Goal: Transaction & Acquisition: Purchase product/service

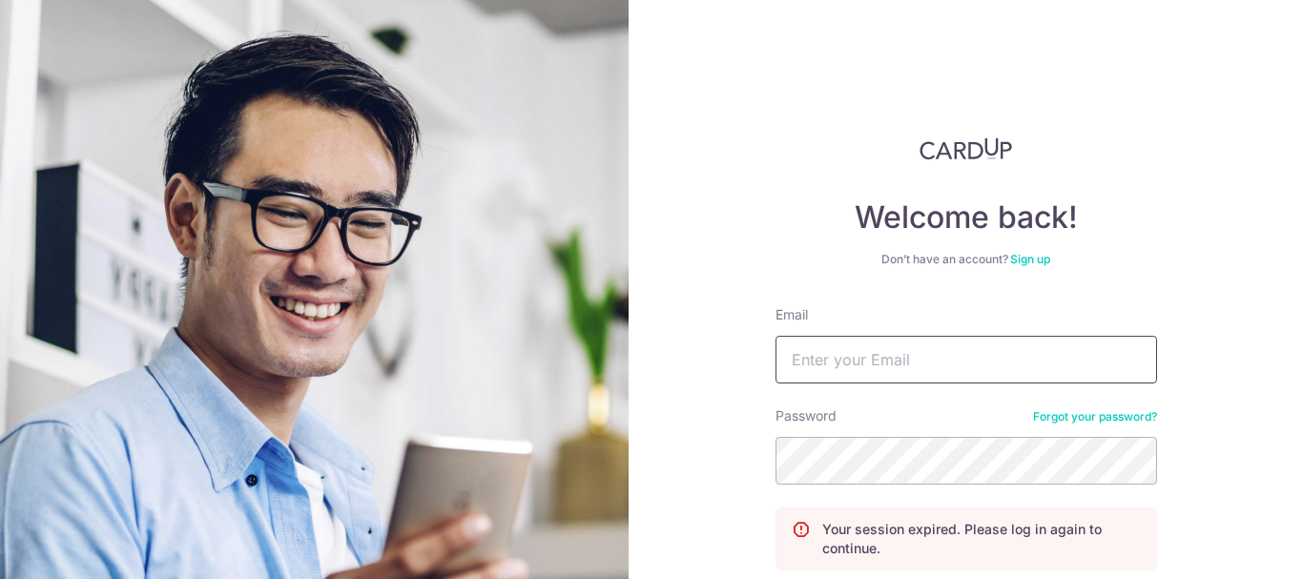
click at [981, 364] on input "Email" at bounding box center [967, 360] width 382 height 48
type input "chengphilip@hotmail.com"
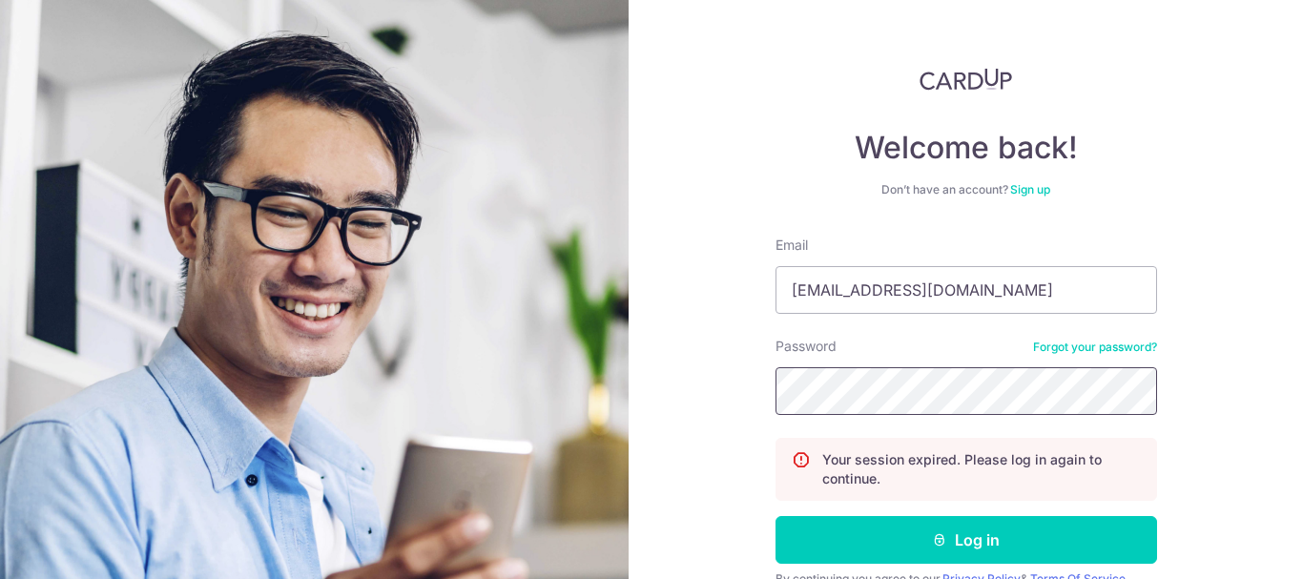
scroll to position [161, 0]
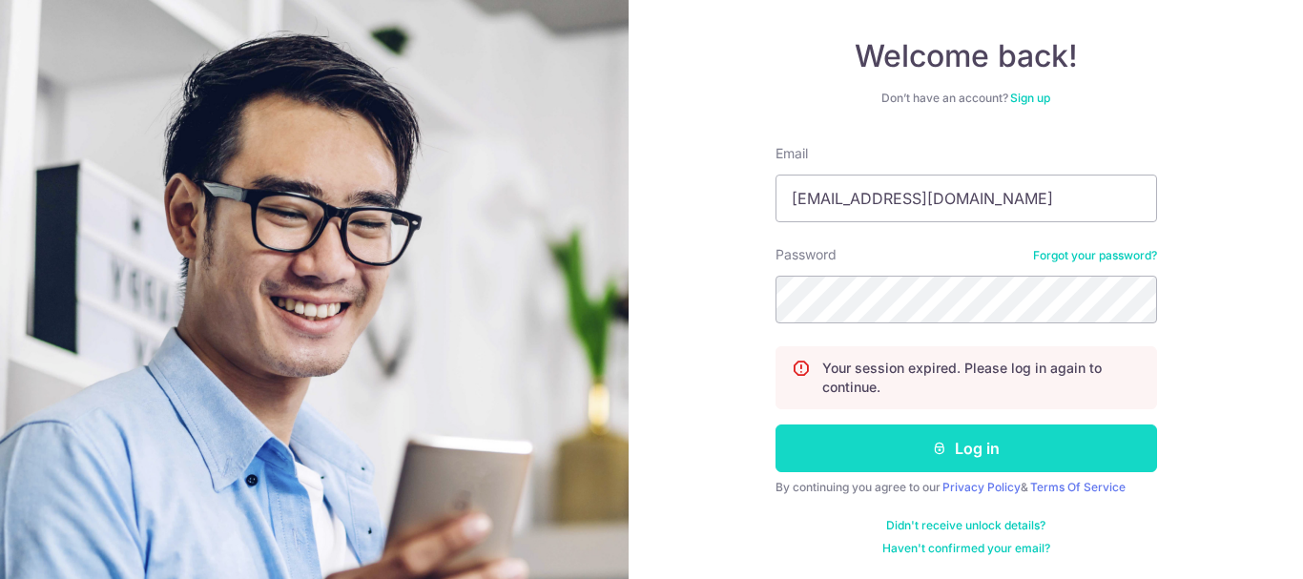
click at [985, 437] on button "Log in" at bounding box center [967, 449] width 382 height 48
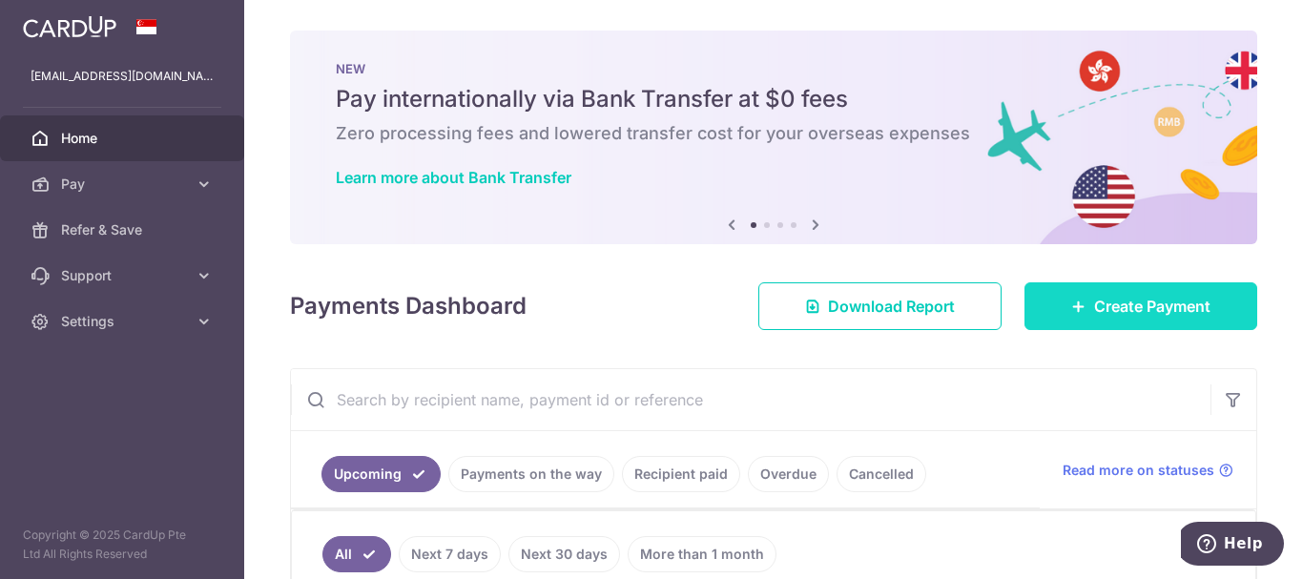
click at [1099, 306] on span "Create Payment" at bounding box center [1152, 306] width 116 height 23
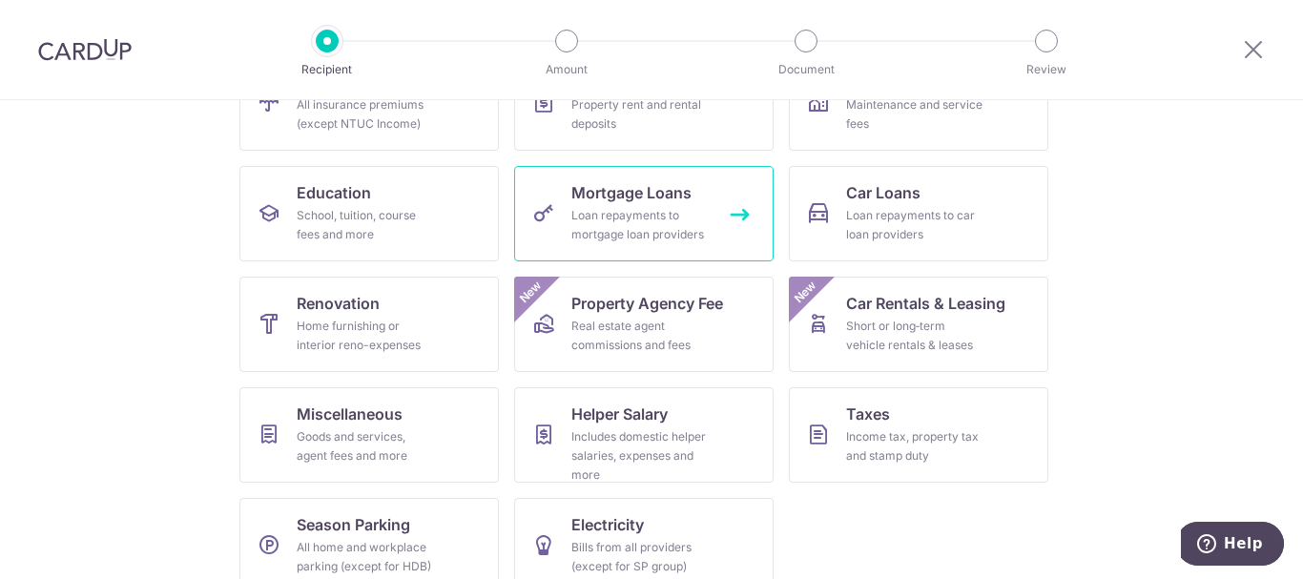
scroll to position [275, 0]
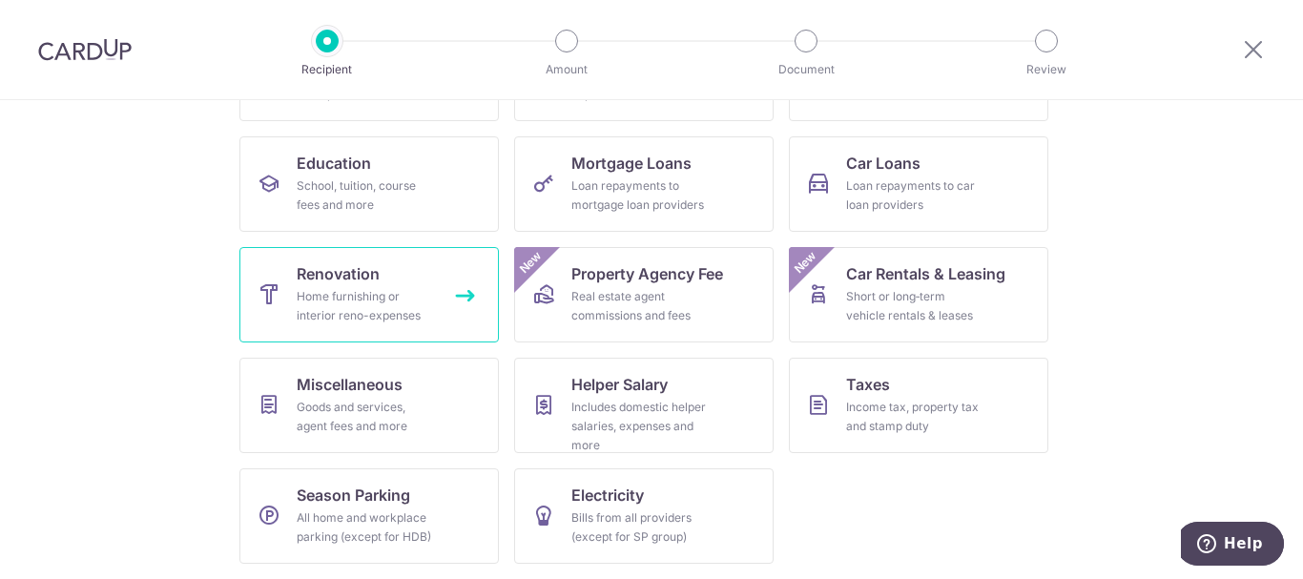
click at [350, 268] on span "Renovation" at bounding box center [338, 273] width 83 height 23
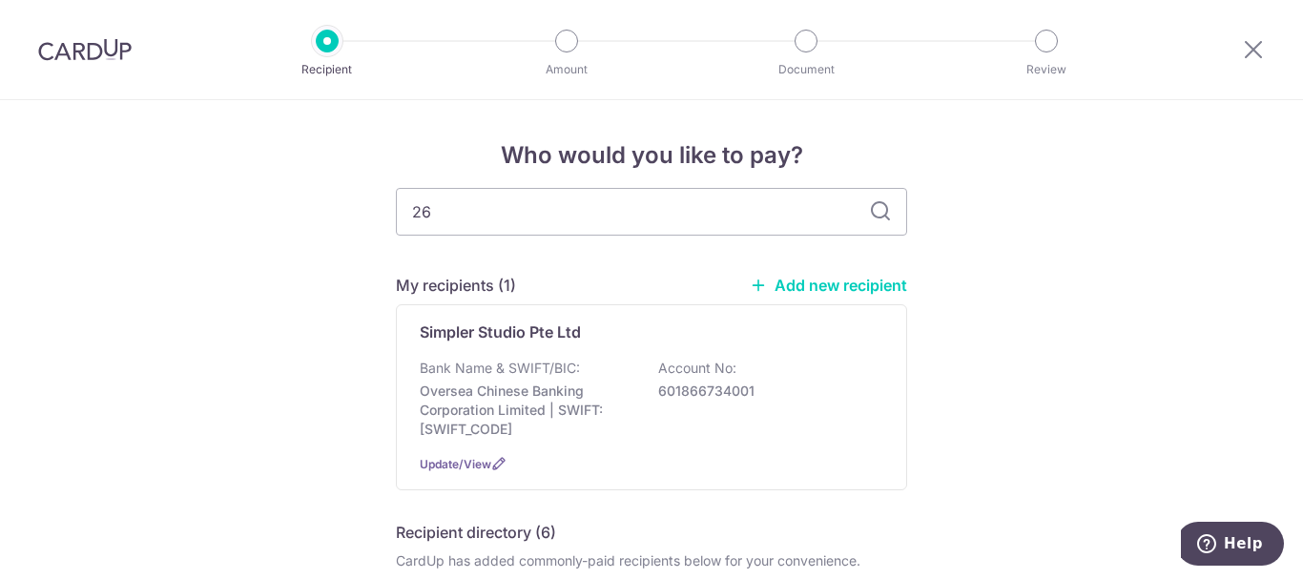
type input "265"
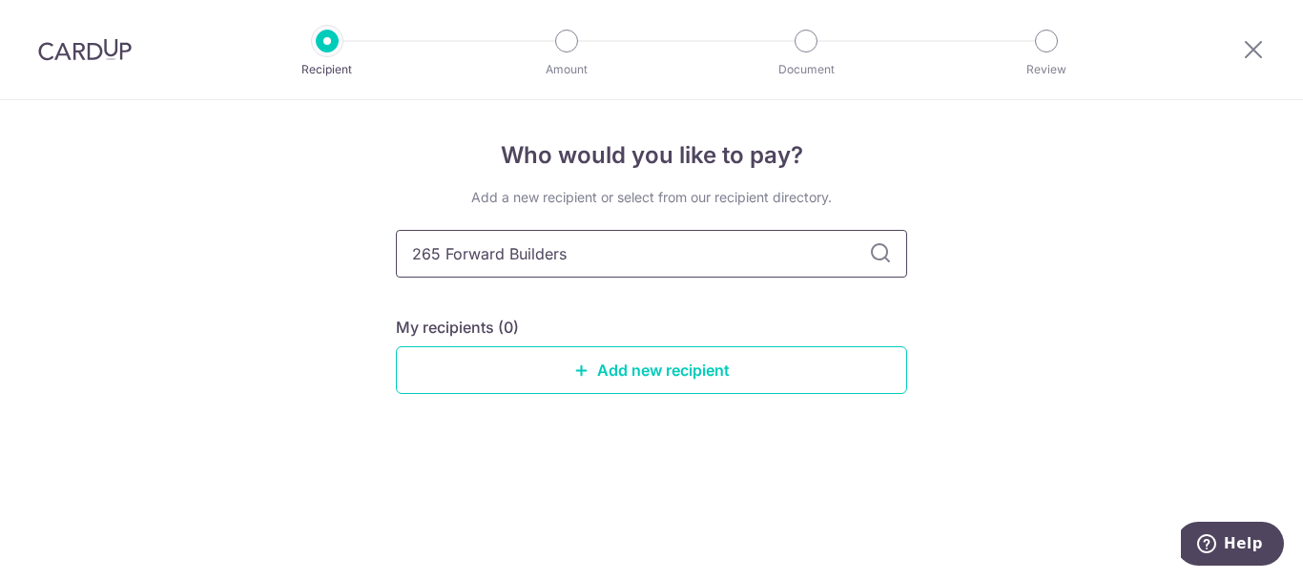
type input "265 Forward Builders"
type input "265 Forward Builders Pte Ltd"
click at [873, 254] on icon at bounding box center [880, 253] width 23 height 23
click at [885, 254] on icon at bounding box center [880, 253] width 23 height 23
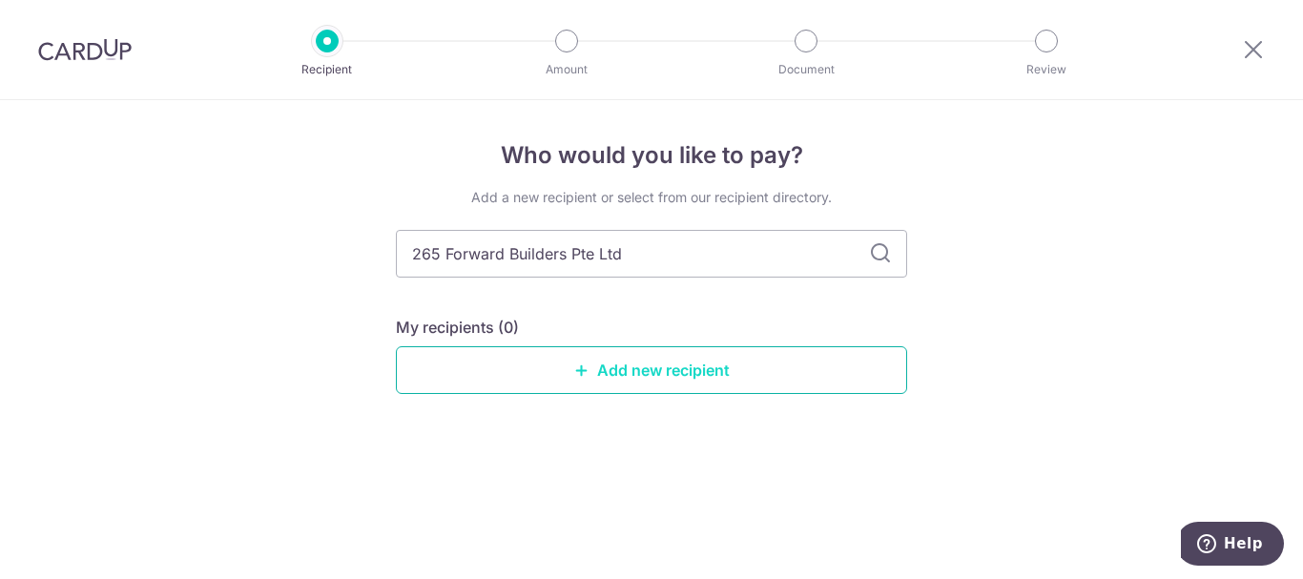
click at [640, 364] on link "Add new recipient" at bounding box center [651, 370] width 511 height 48
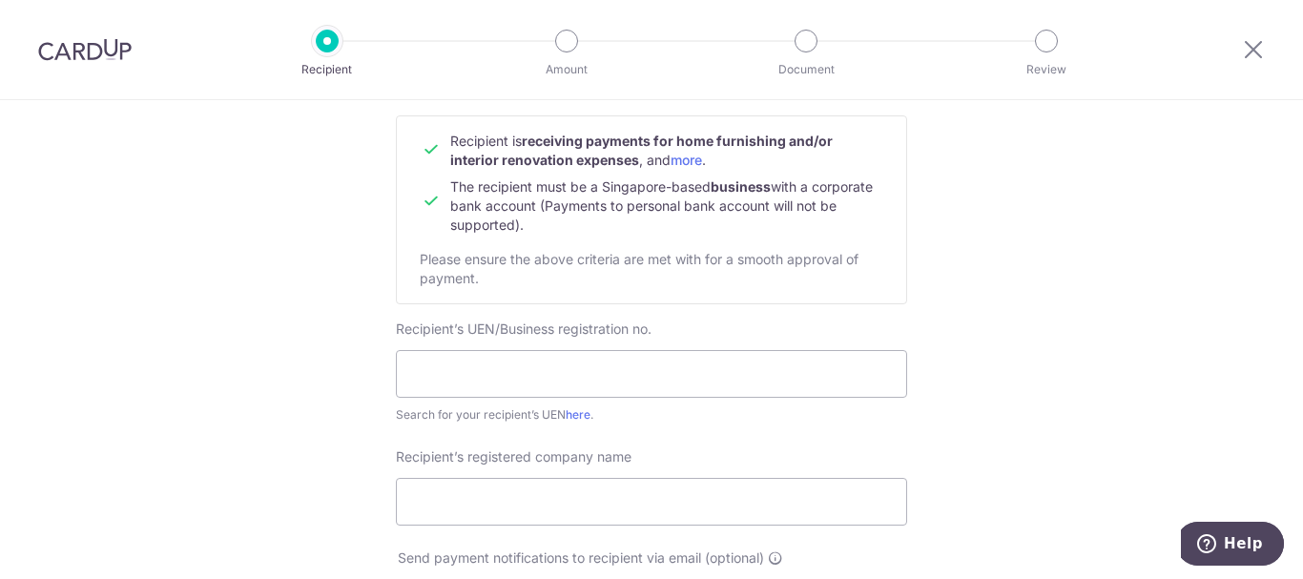
scroll to position [286, 0]
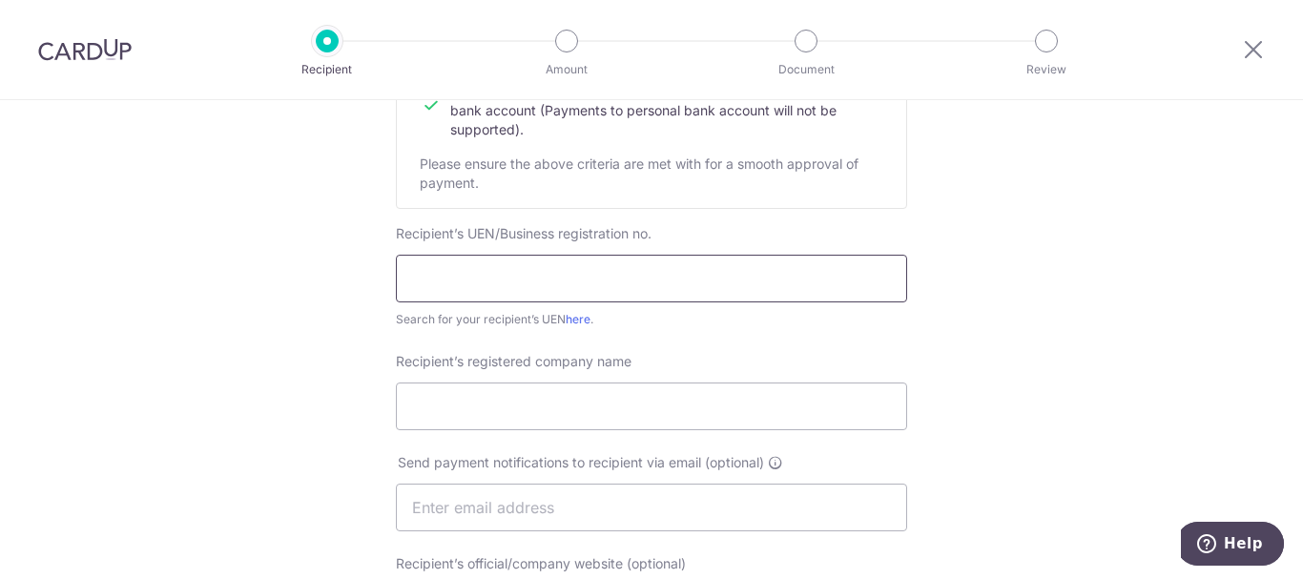
click at [593, 283] on input "text" at bounding box center [651, 279] width 511 height 48
type input "200812822C"
click at [619, 402] on input "Recipient’s registered company name" at bounding box center [651, 407] width 511 height 48
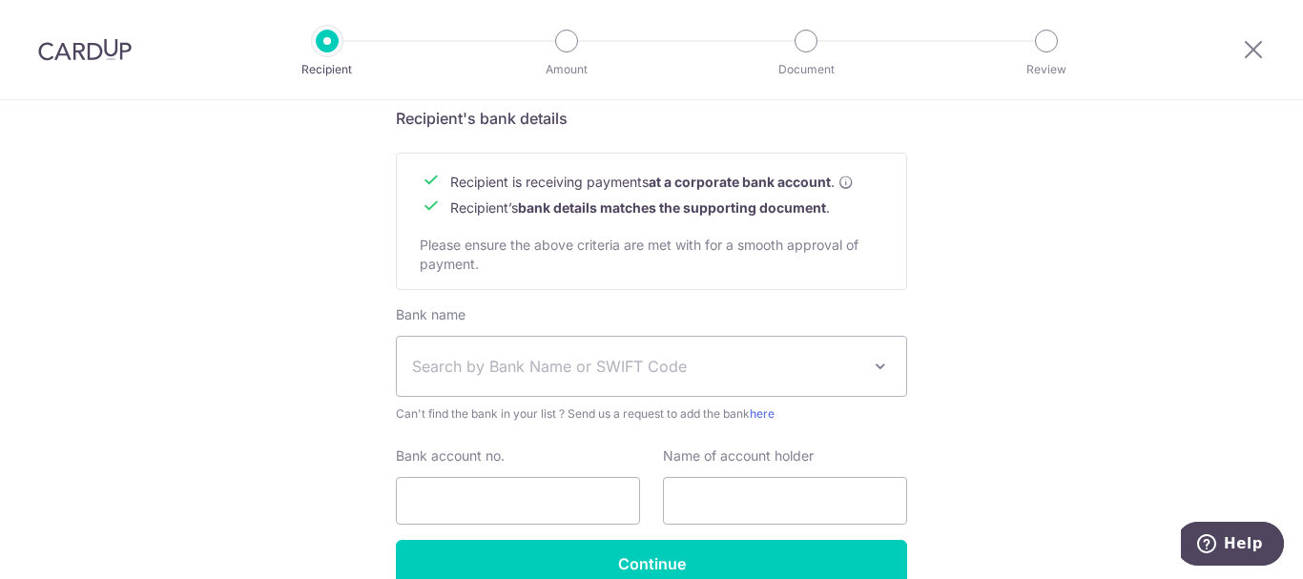
scroll to position [859, 0]
type input "265 Forward Builders Pte Ltd"
click at [870, 370] on span at bounding box center [880, 365] width 23 height 23
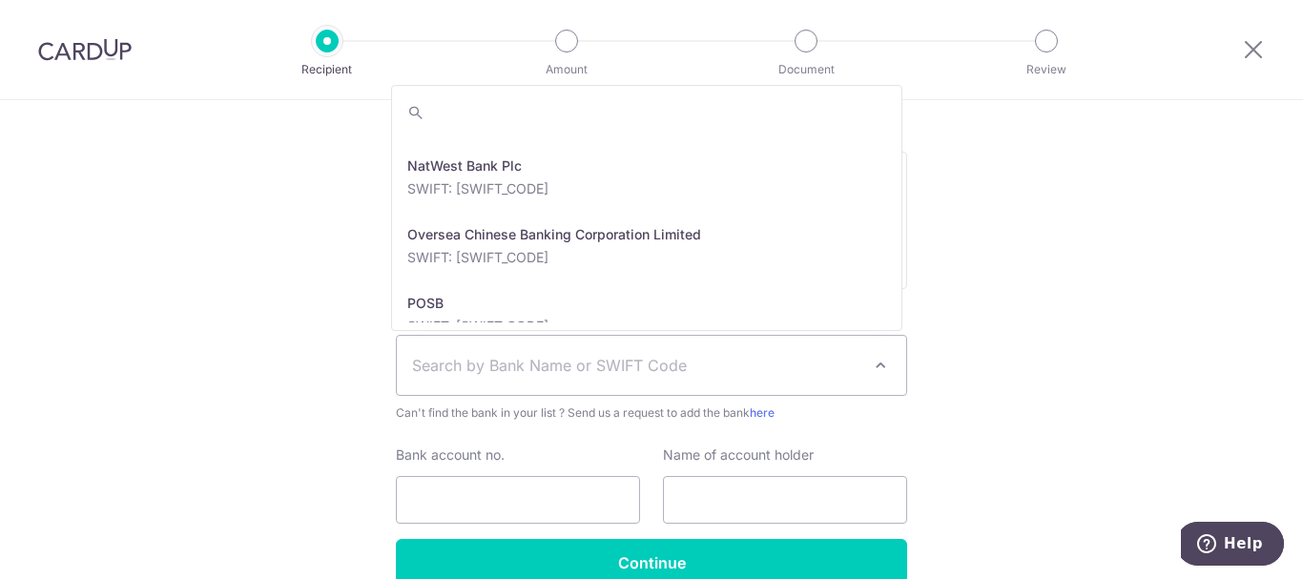
scroll to position [3149, 0]
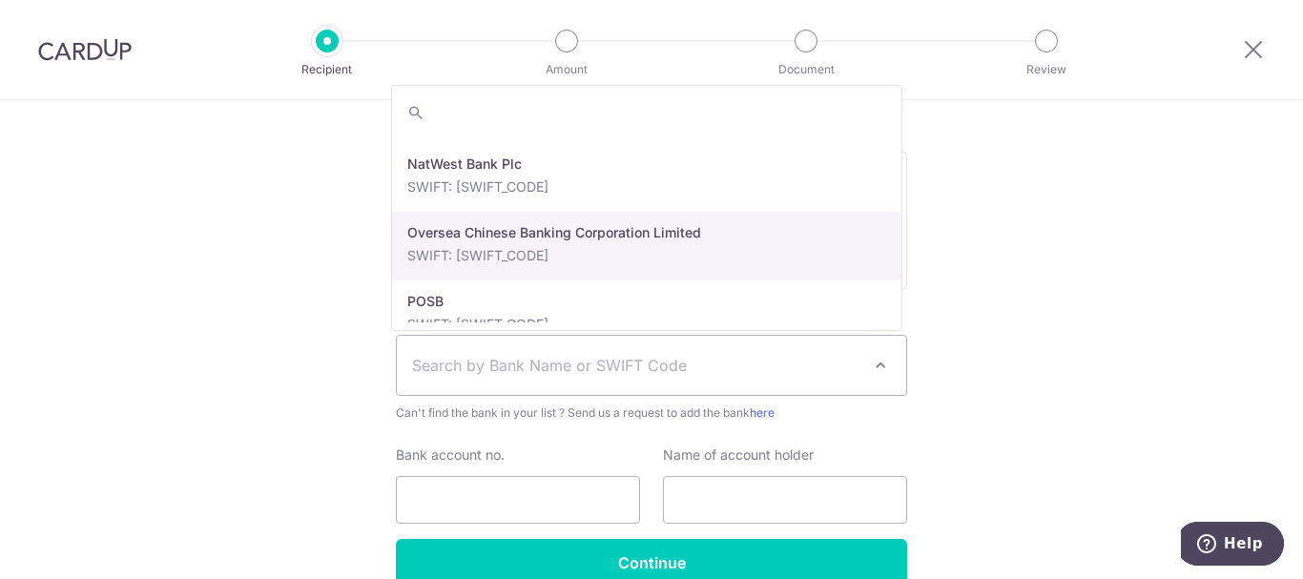
select select "12"
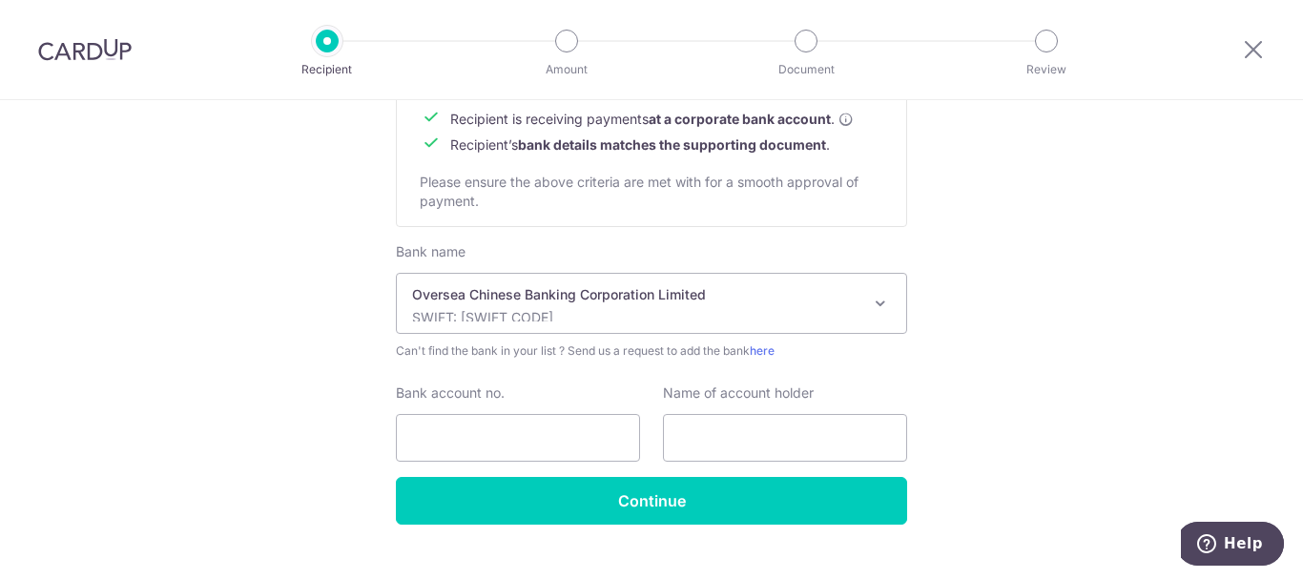
scroll to position [956, 0]
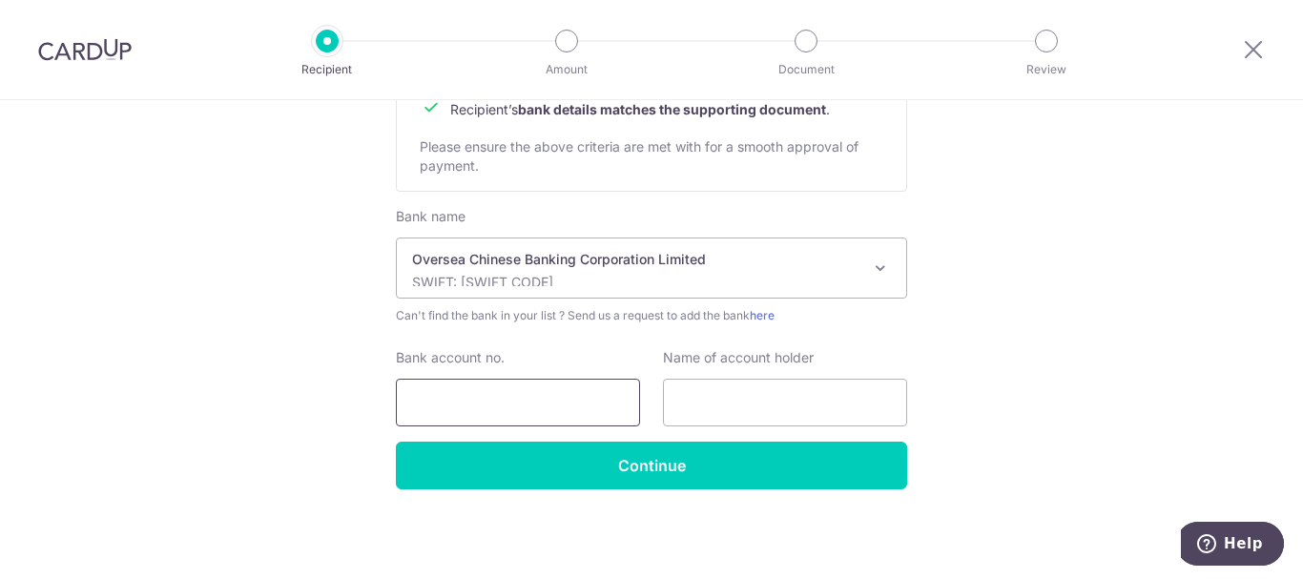
click at [564, 406] on input "Bank account no." at bounding box center [518, 403] width 244 height 48
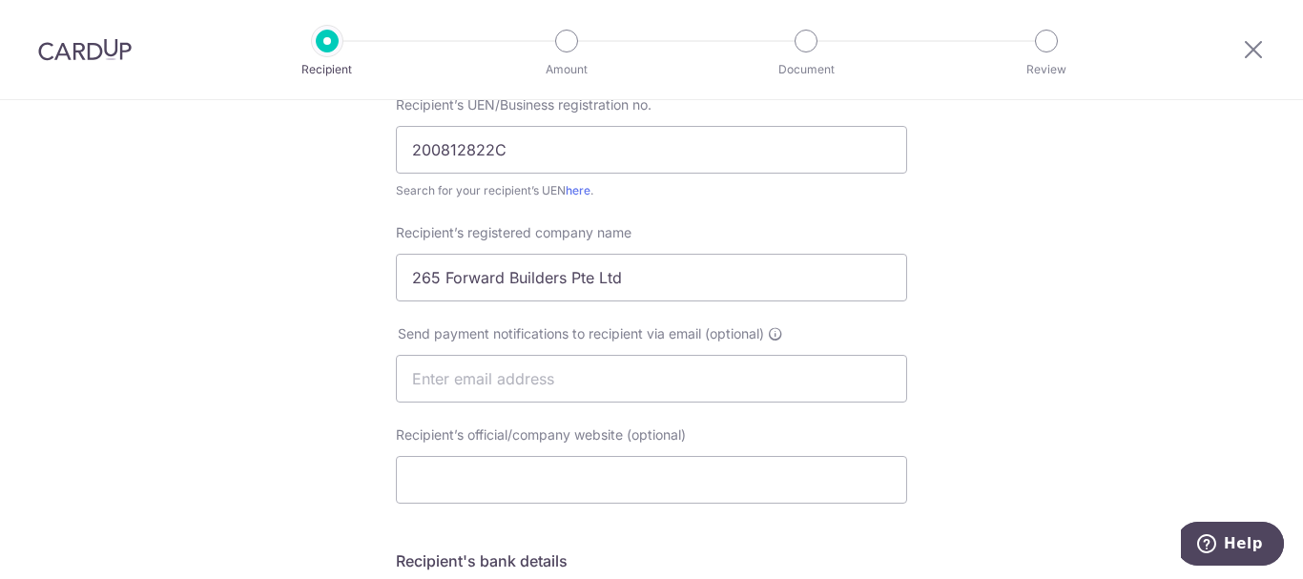
scroll to position [384, 0]
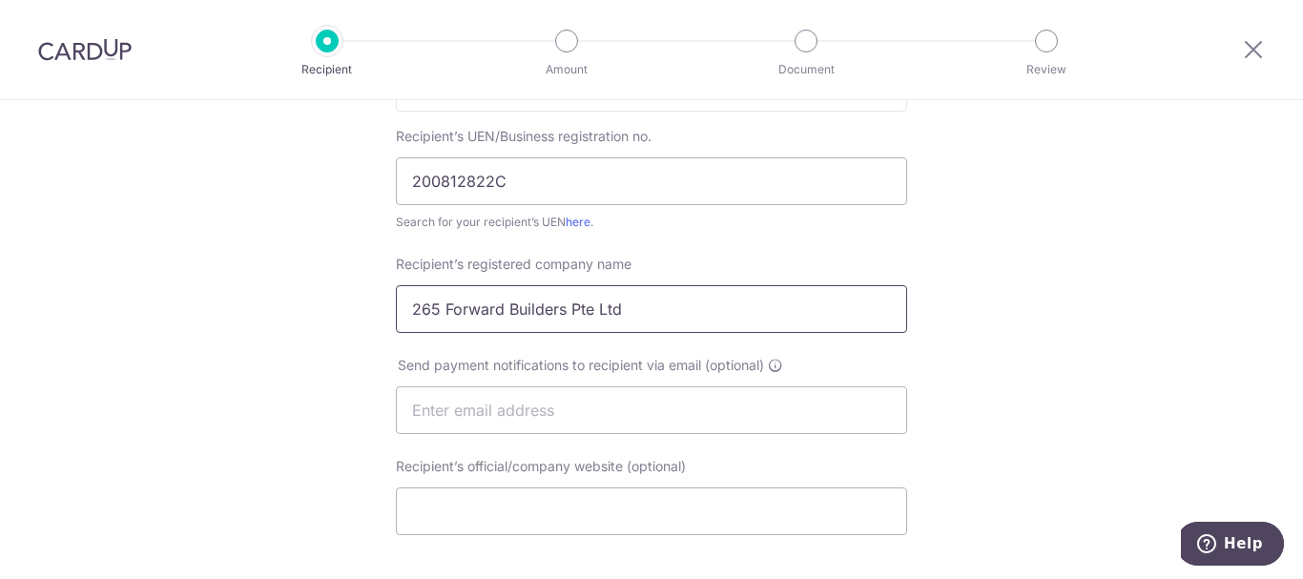
type input "588005215001"
drag, startPoint x: 406, startPoint y: 305, endPoint x: 683, endPoint y: 305, distance: 276.7
click at [683, 305] on input "265 Forward Builders Pte Ltd" at bounding box center [651, 309] width 511 height 48
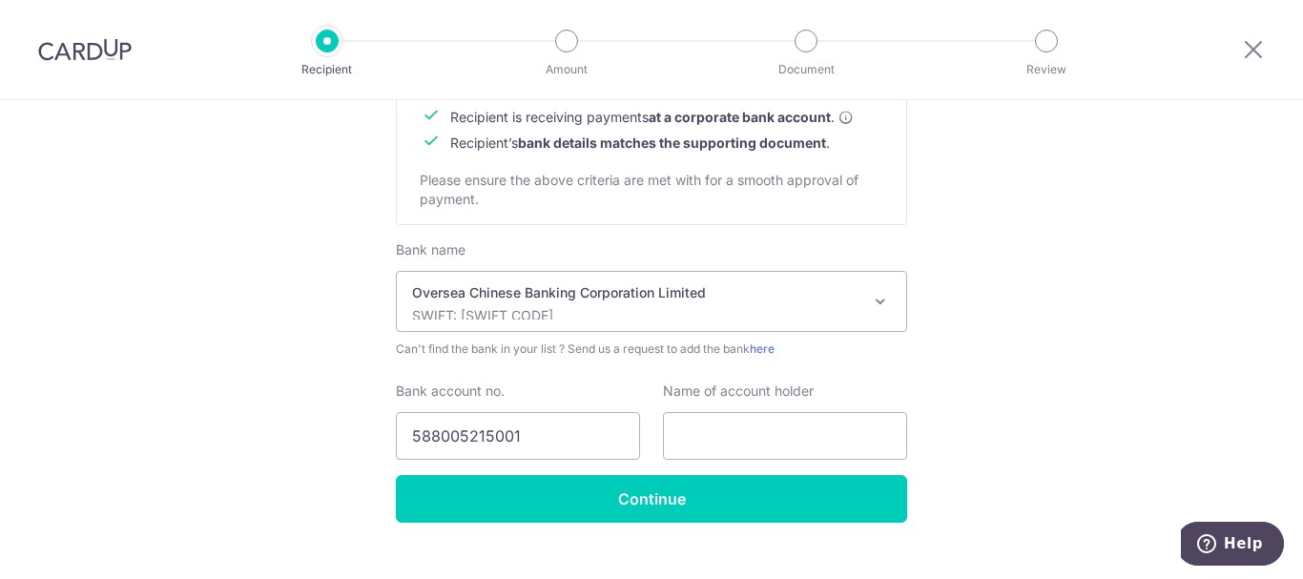
scroll to position [956, 0]
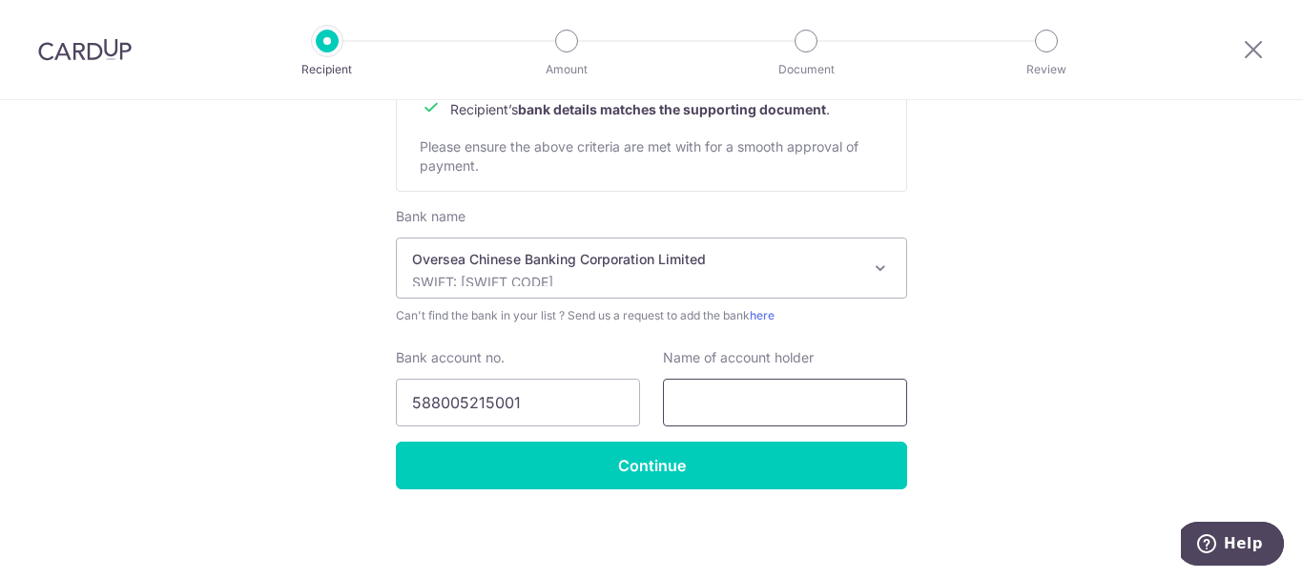
click at [780, 405] on input "text" at bounding box center [785, 403] width 244 height 48
paste input "265 Forward Builders Pte Ltd"
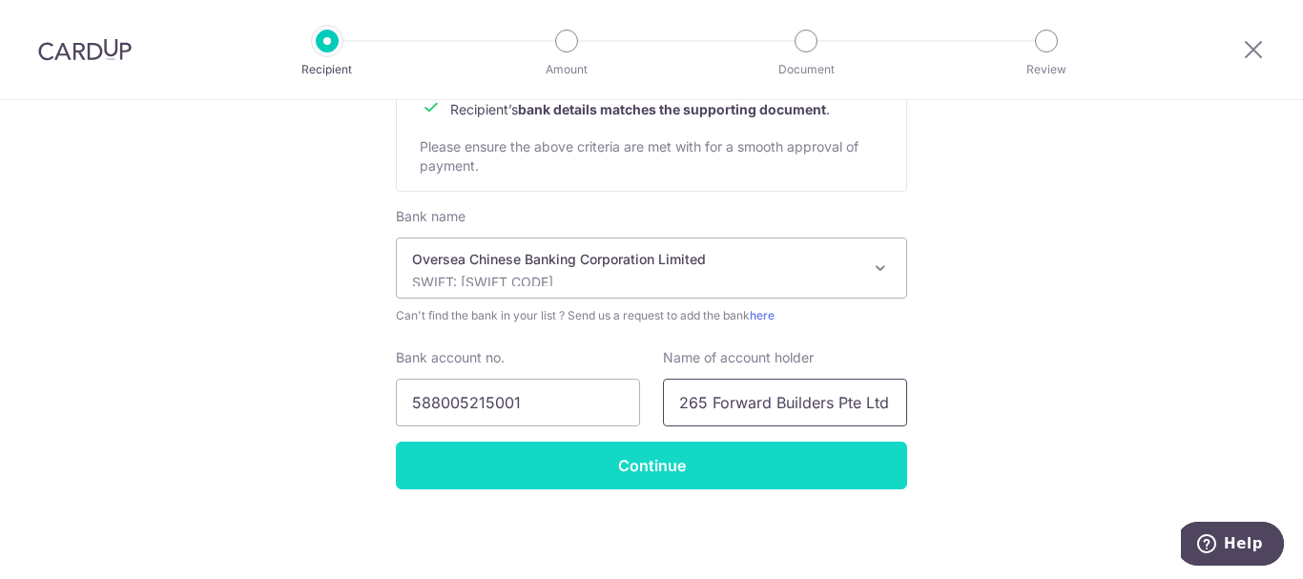
type input "265 Forward Builders Pte Ltd"
click at [660, 466] on input "Continue" at bounding box center [651, 466] width 511 height 48
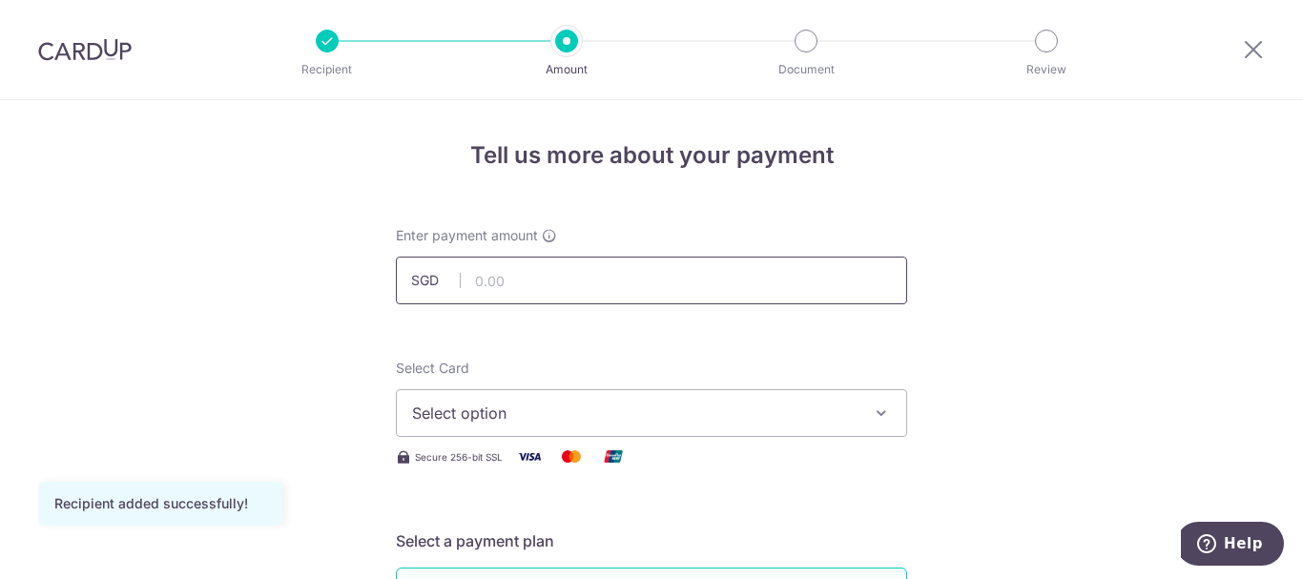
click at [872, 281] on input "text" at bounding box center [651, 281] width 511 height 48
type input "1,400.00"
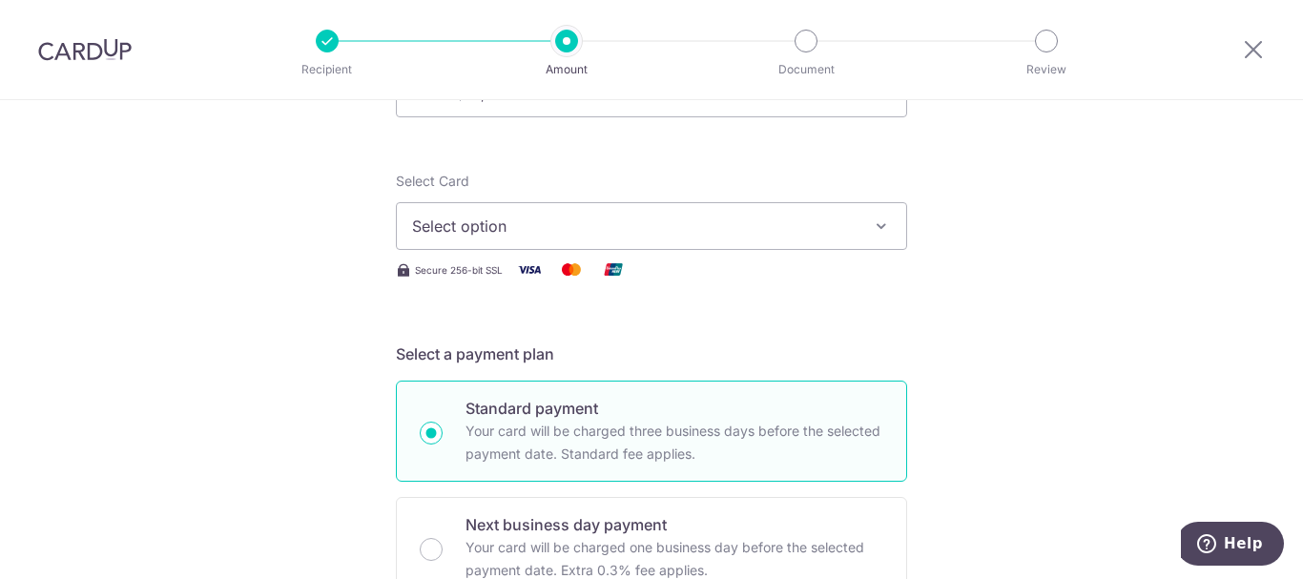
scroll to position [191, 0]
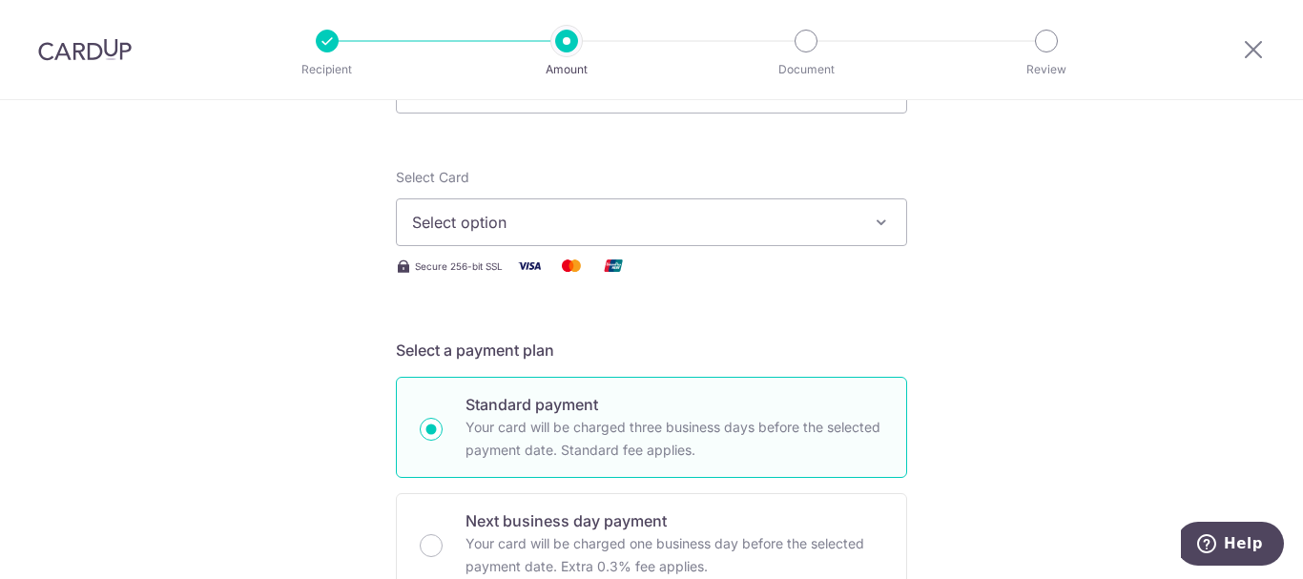
click at [883, 229] on icon "button" at bounding box center [881, 222] width 19 height 19
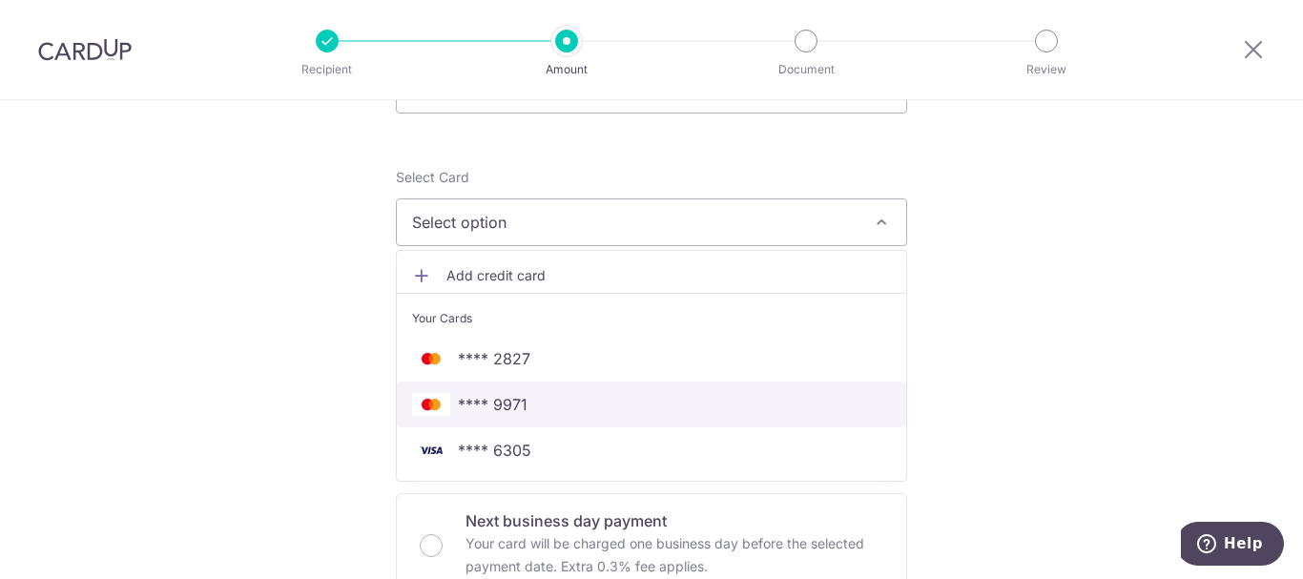
click at [508, 403] on span "**** 9971" at bounding box center [493, 404] width 70 height 23
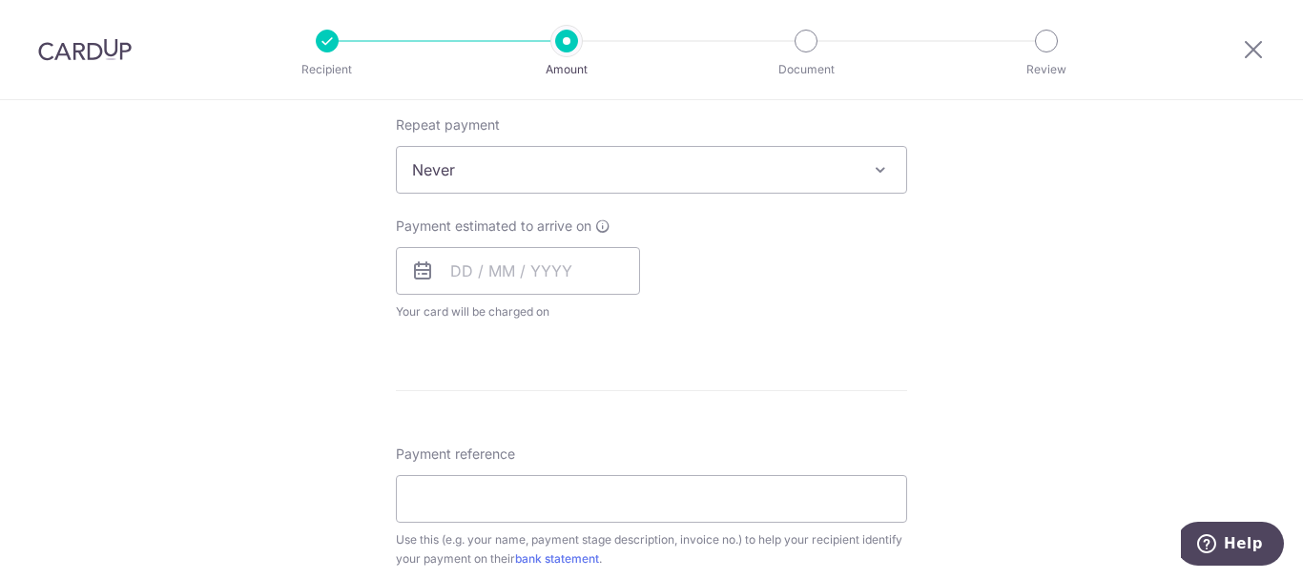
scroll to position [763, 0]
click at [526, 269] on input "text" at bounding box center [518, 269] width 244 height 48
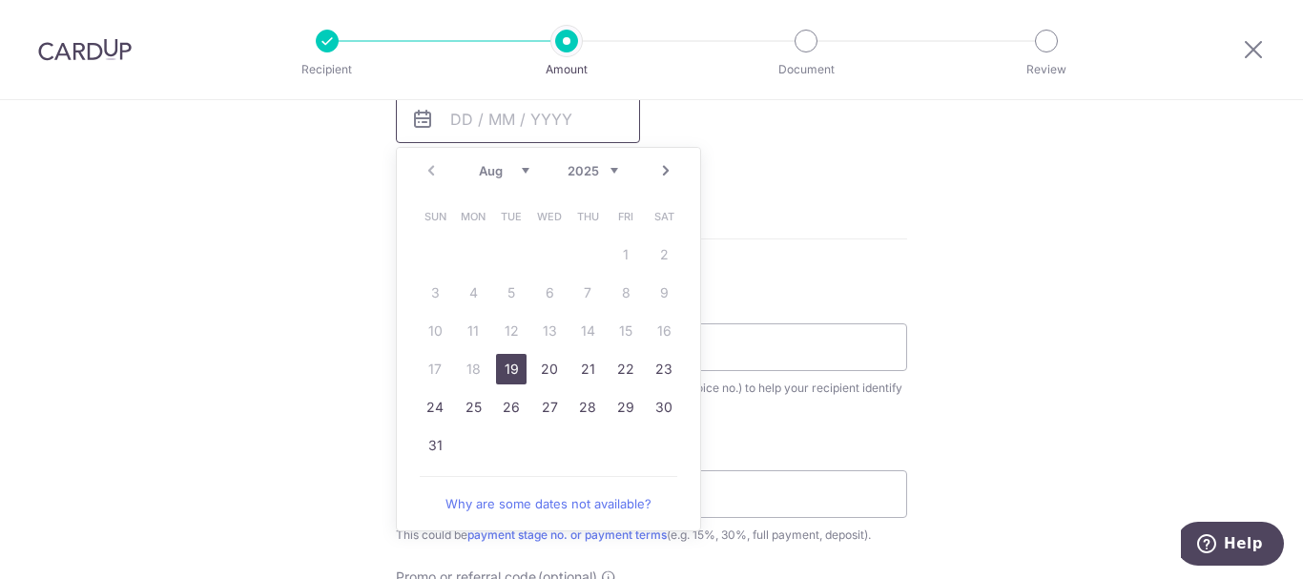
scroll to position [954, 0]
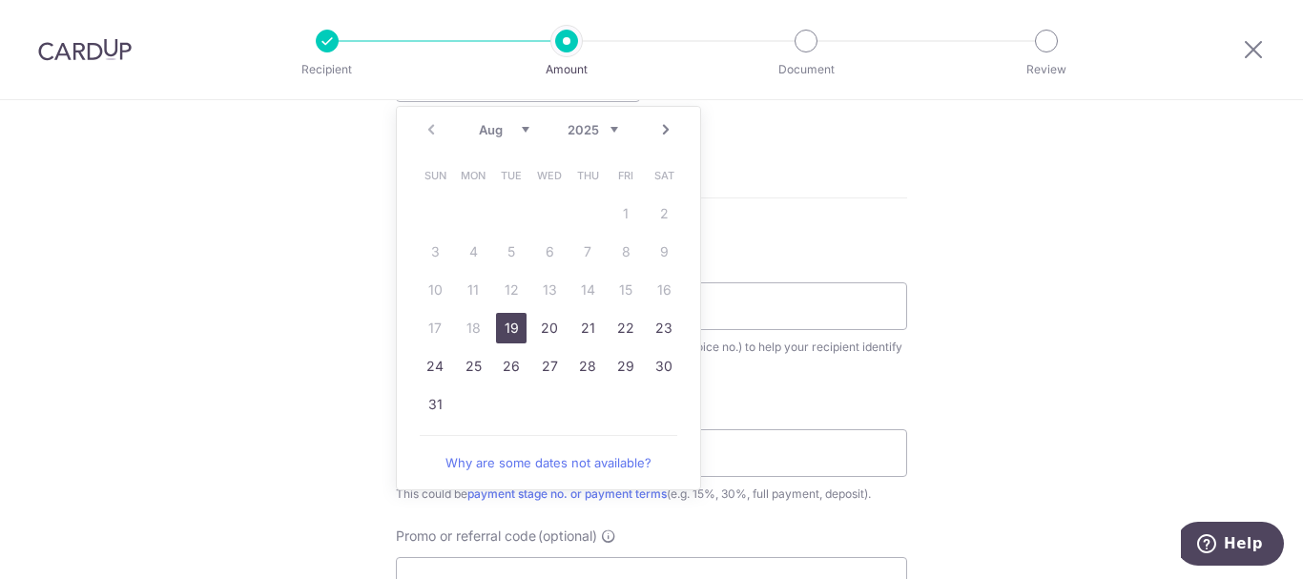
click at [515, 329] on link "19" at bounding box center [511, 328] width 31 height 31
type input "19/08/2025"
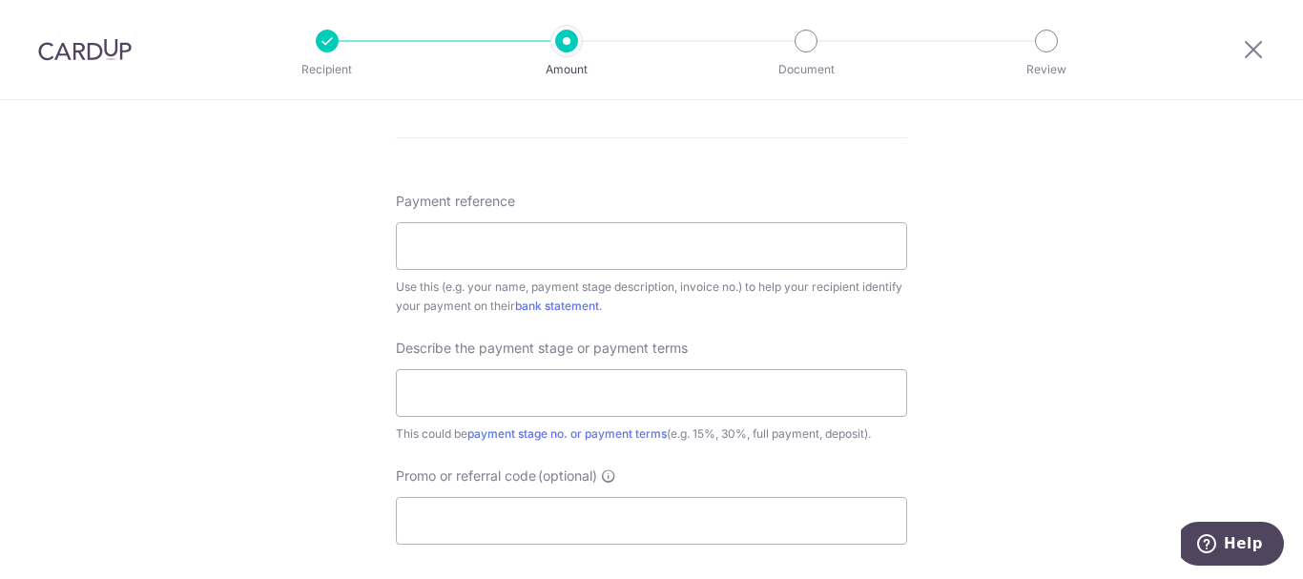
scroll to position [1145, 0]
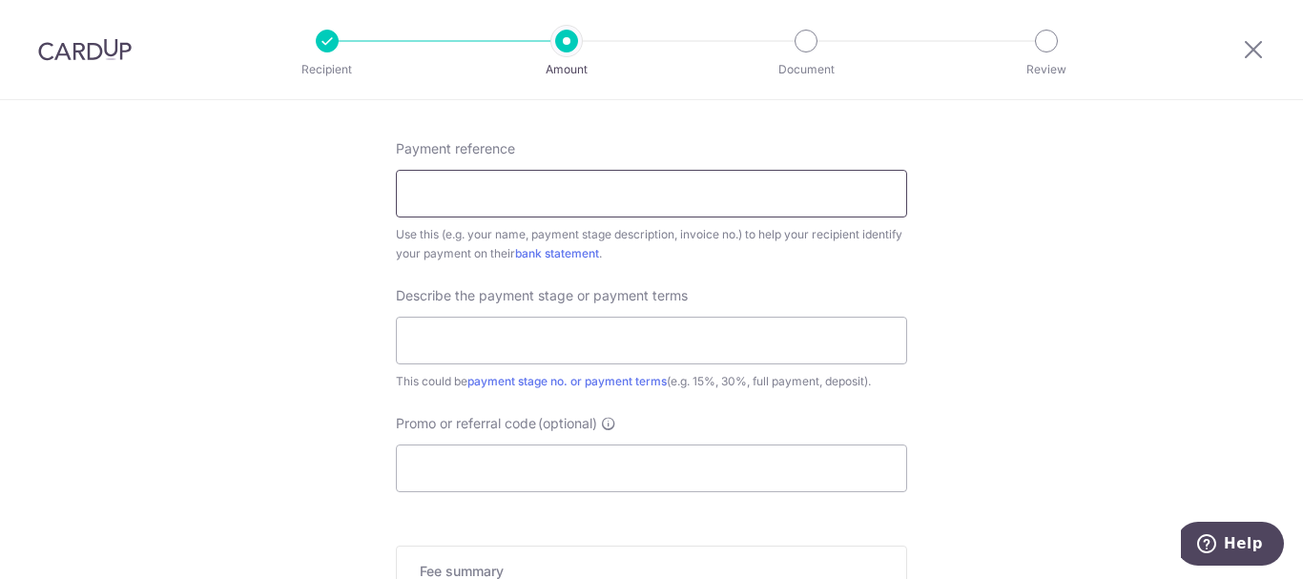
click at [639, 202] on input "Payment reference" at bounding box center [651, 194] width 511 height 48
type input "Invoice No F2508006"
click at [692, 349] on input "text" at bounding box center [651, 341] width 511 height 48
type input "127C Jalan Dermawan"
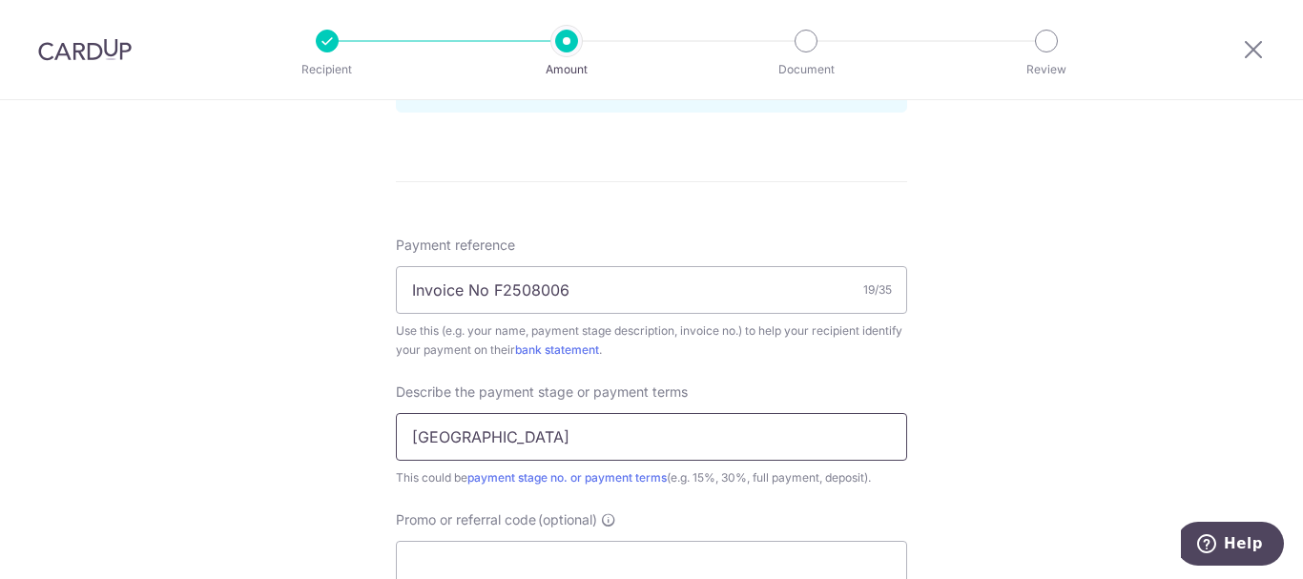
scroll to position [859, 0]
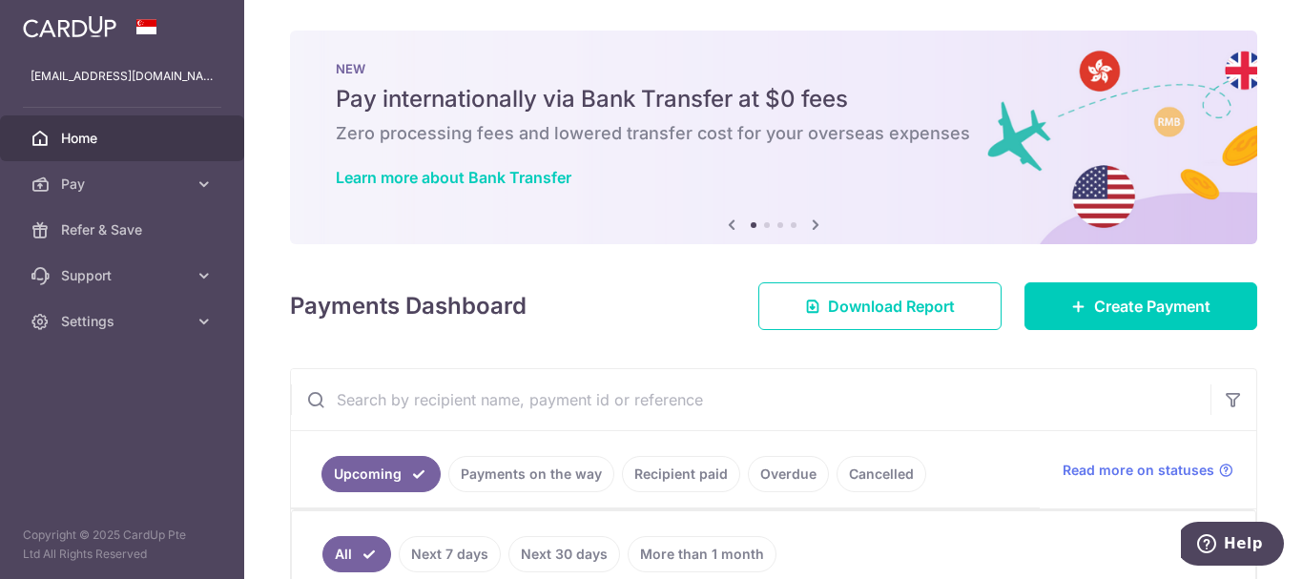
click at [816, 226] on icon at bounding box center [815, 225] width 23 height 24
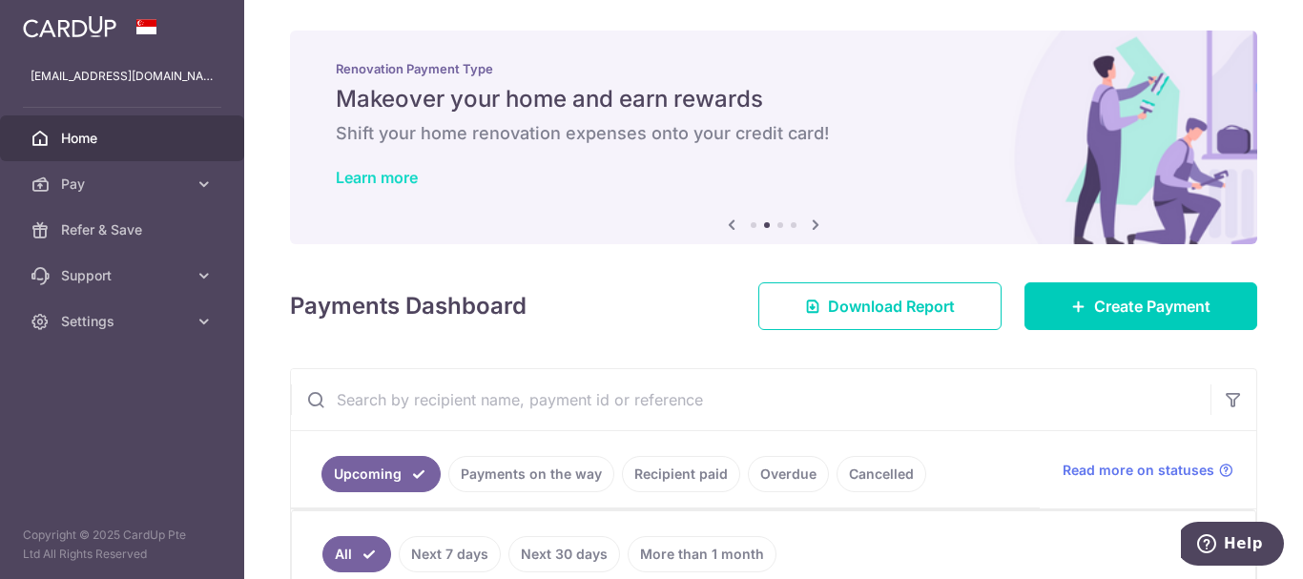
click at [418, 169] on link "Learn more" at bounding box center [377, 177] width 82 height 19
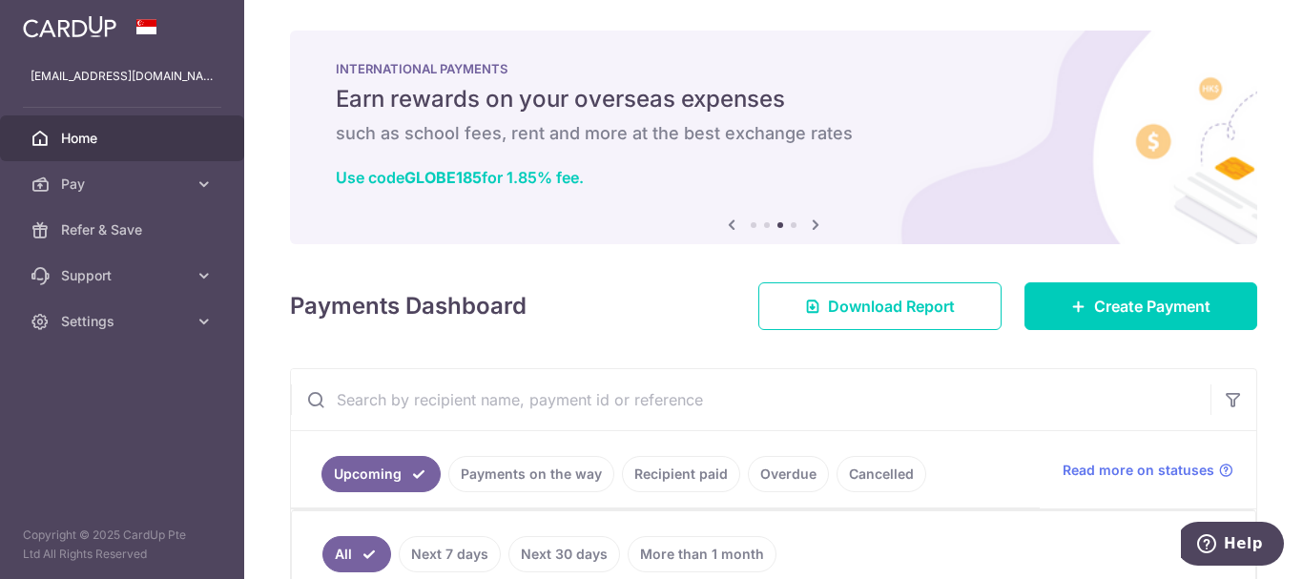
click at [812, 219] on icon at bounding box center [815, 225] width 23 height 24
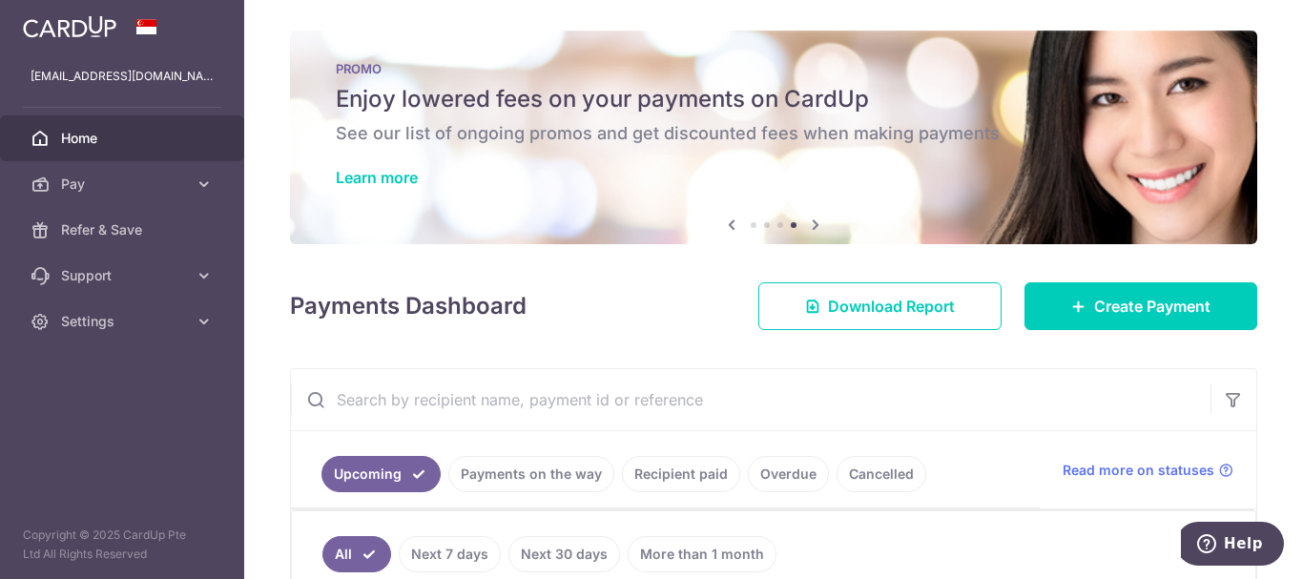
click at [390, 166] on div "PROMO Enjoy lowered fees on your payments on CardUp See our list of ongoing pro…" at bounding box center [774, 126] width 968 height 191
click at [398, 184] on link "Learn more" at bounding box center [377, 177] width 82 height 19
